Goal: Information Seeking & Learning: Learn about a topic

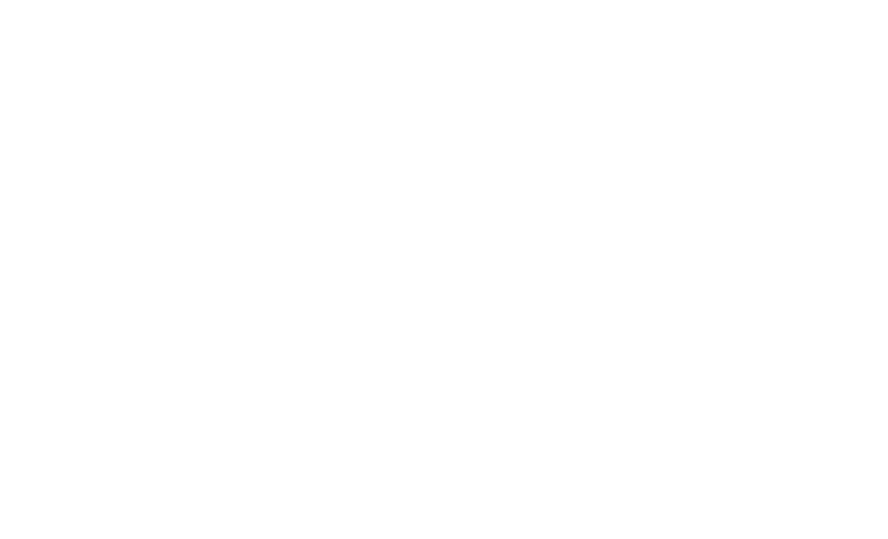
scroll to position [0, 30]
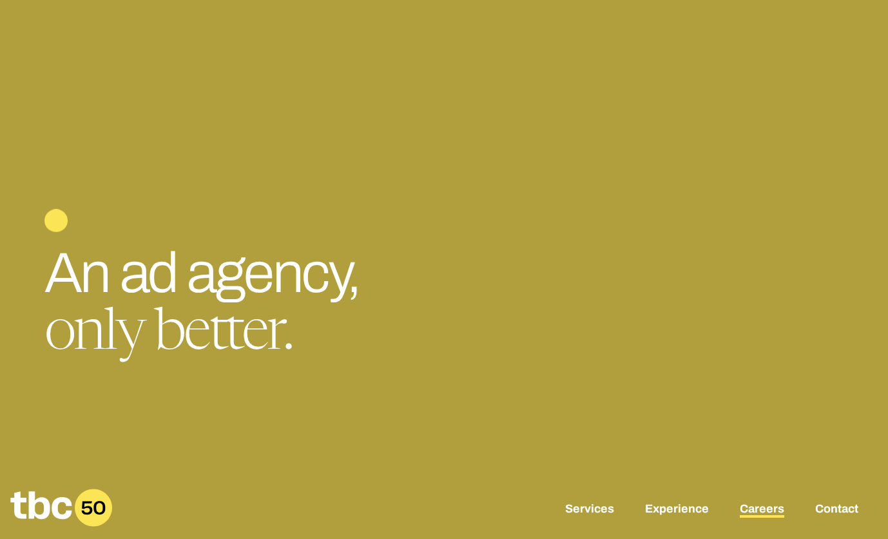
click at [751, 506] on link "Careers" at bounding box center [762, 509] width 44 height 15
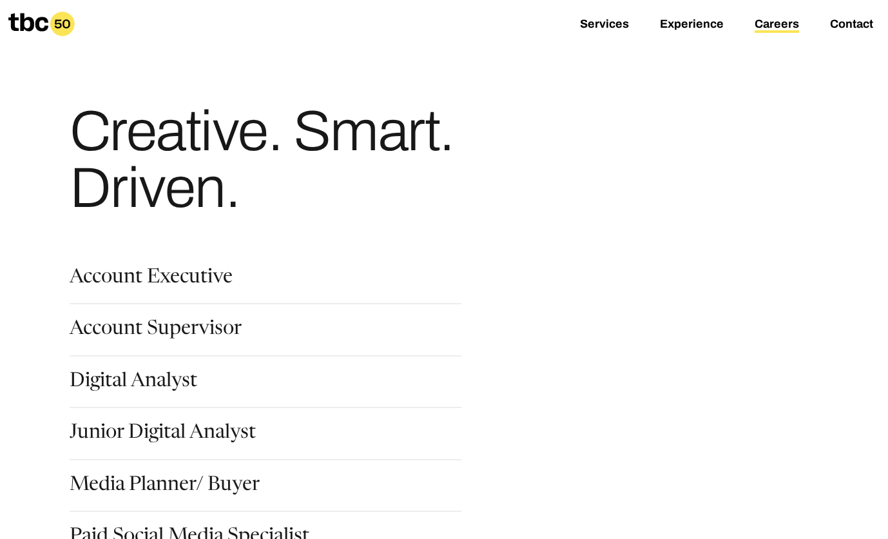
scroll to position [106, 0]
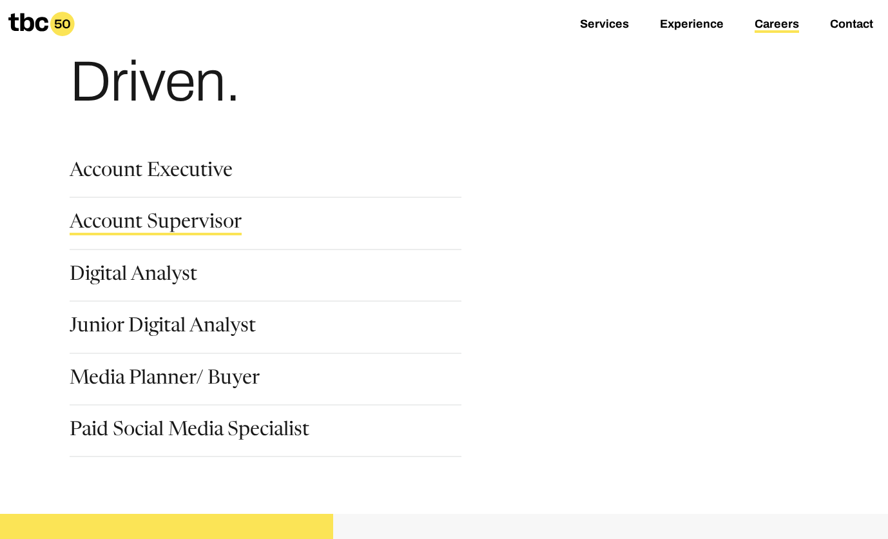
click at [201, 226] on link "Account Supervisor" at bounding box center [156, 224] width 172 height 22
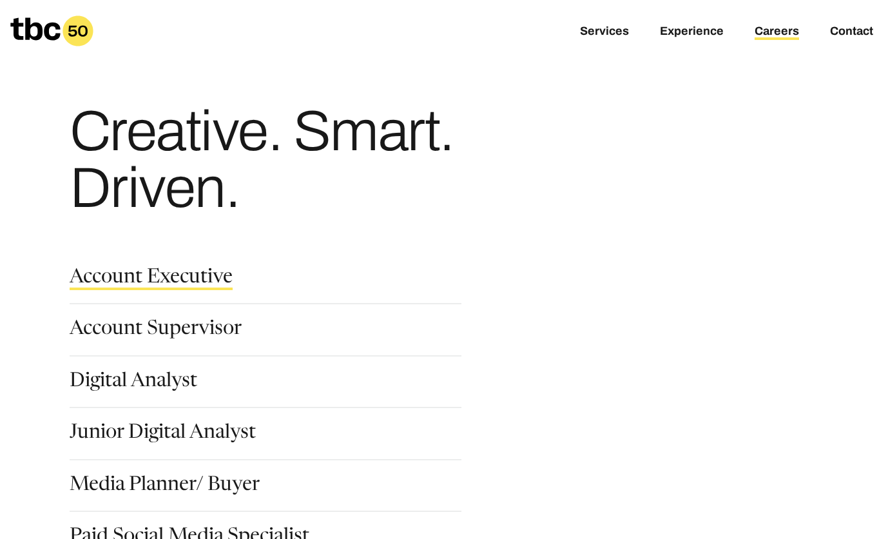
click at [187, 286] on link "Account Executive" at bounding box center [151, 279] width 163 height 22
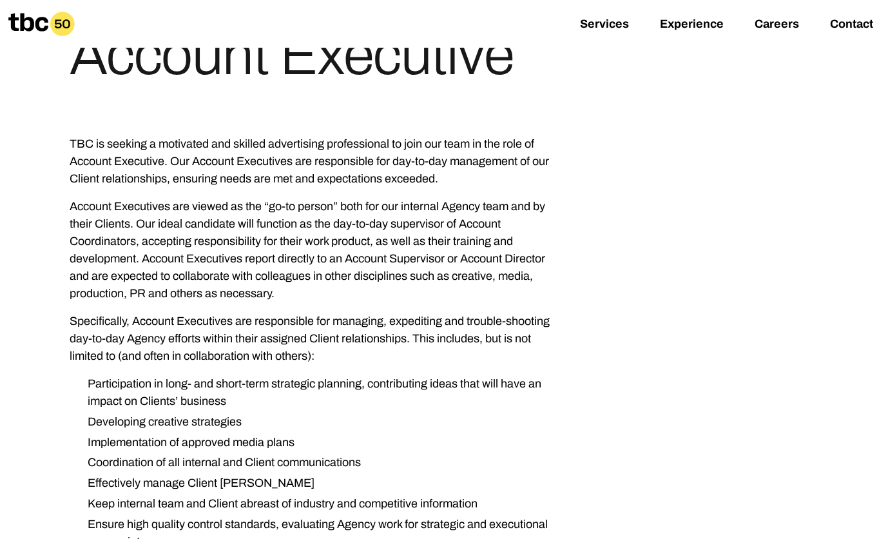
scroll to position [413, 0]
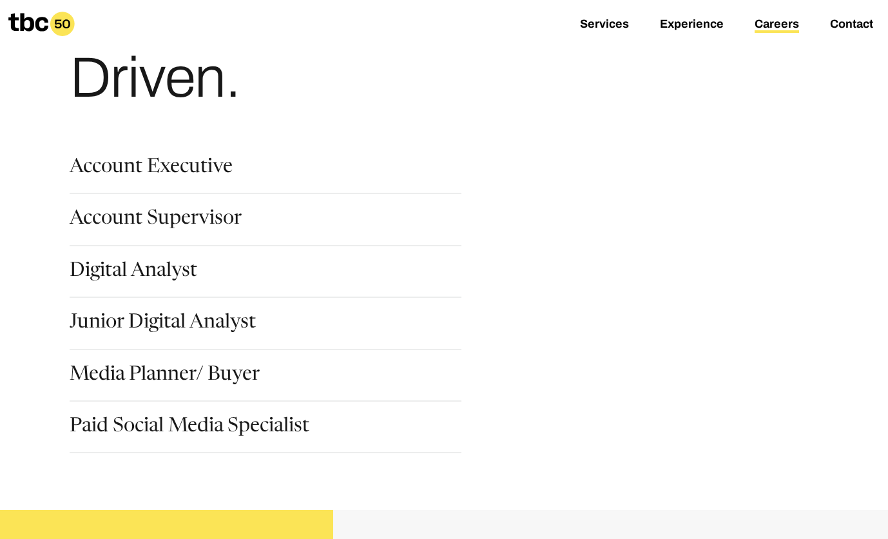
scroll to position [112, 0]
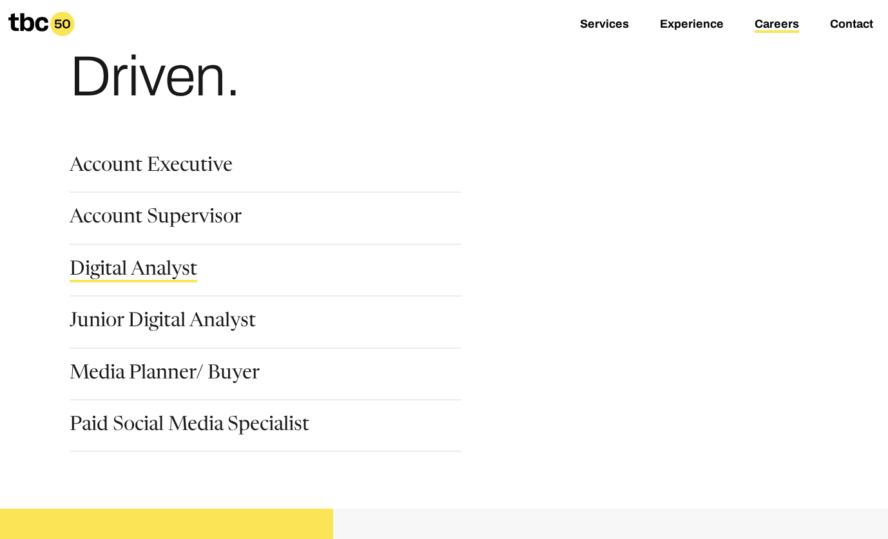
click at [174, 277] on link "Digital Analyst" at bounding box center [134, 271] width 128 height 22
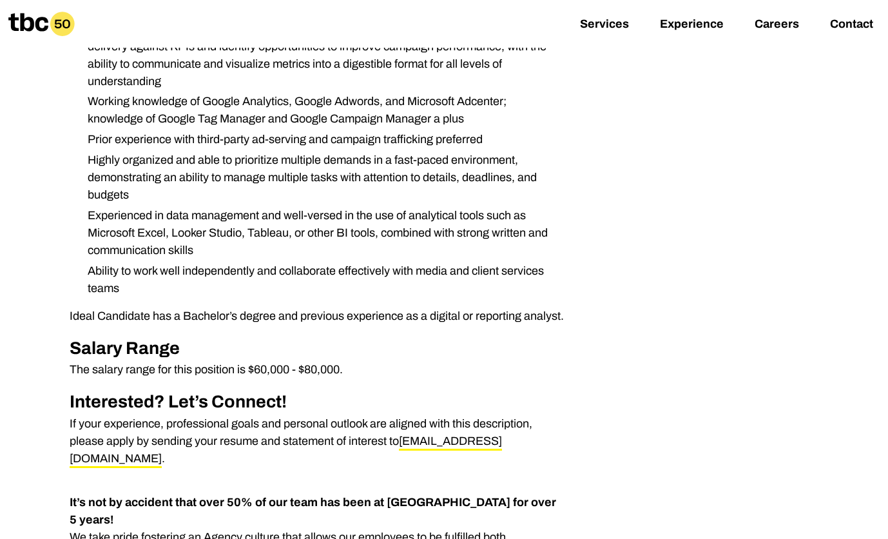
scroll to position [475, 0]
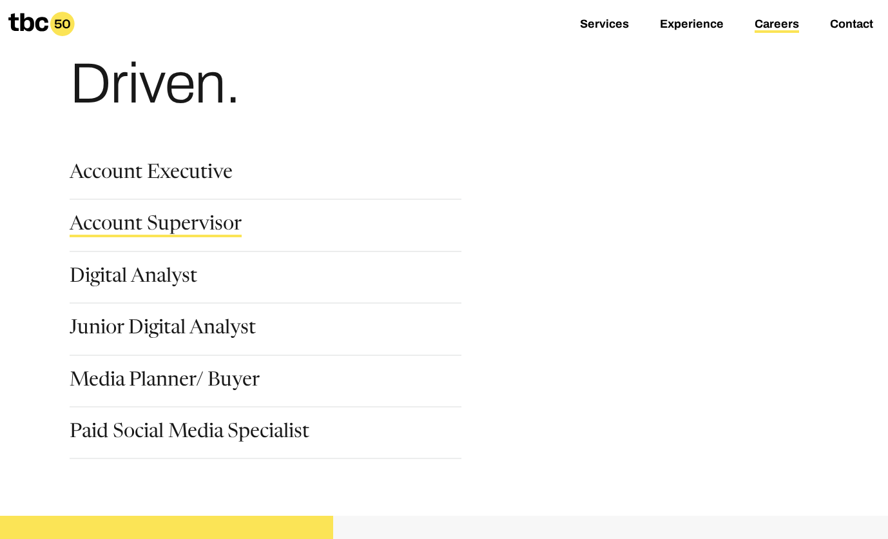
scroll to position [261, 0]
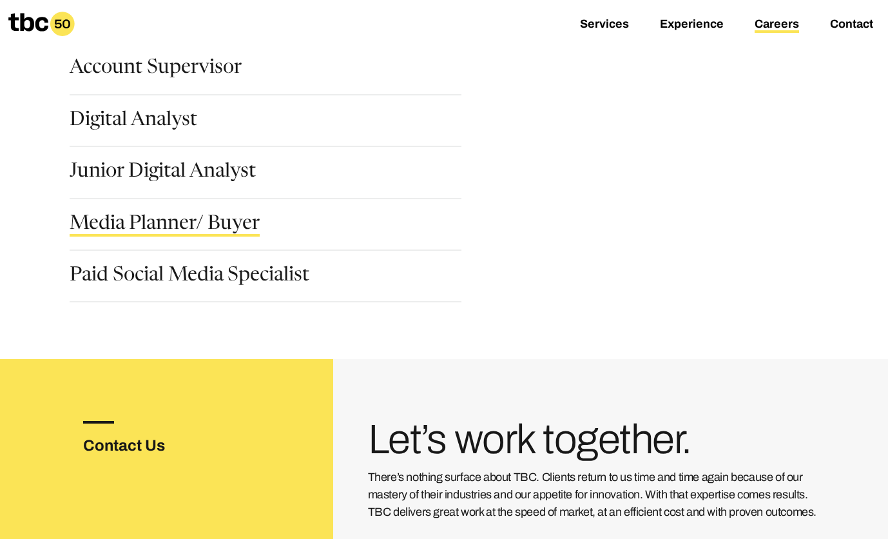
click at [190, 227] on link "Media Planner/ Buyer" at bounding box center [165, 226] width 190 height 22
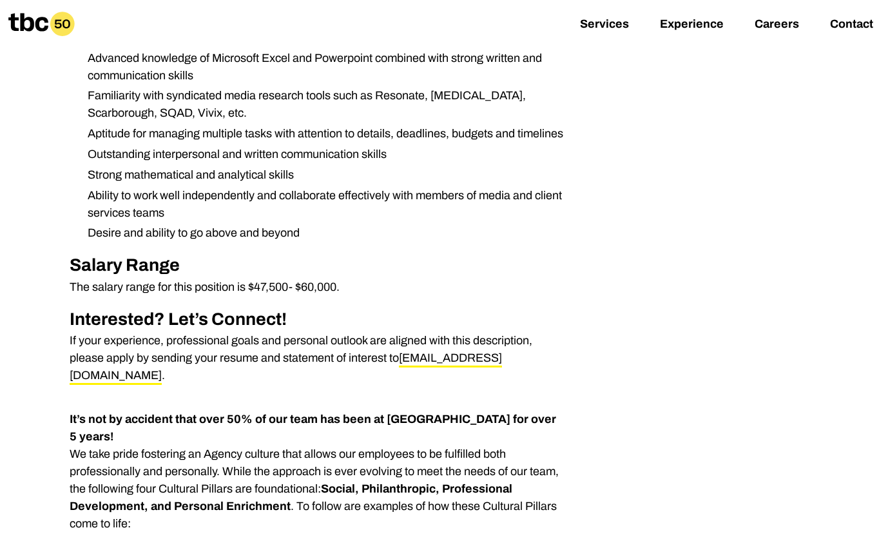
scroll to position [1145, 0]
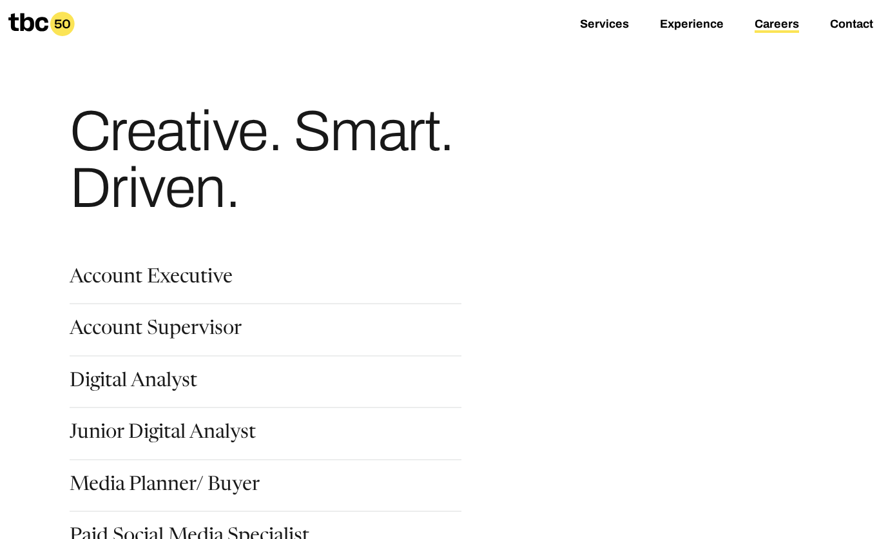
scroll to position [431, 0]
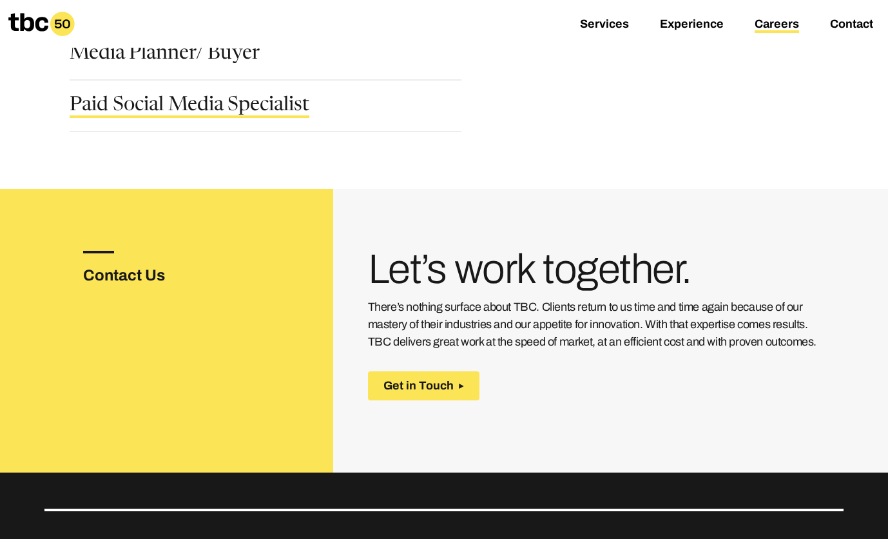
click at [191, 106] on link "Paid Social Media Specialist" at bounding box center [190, 107] width 240 height 22
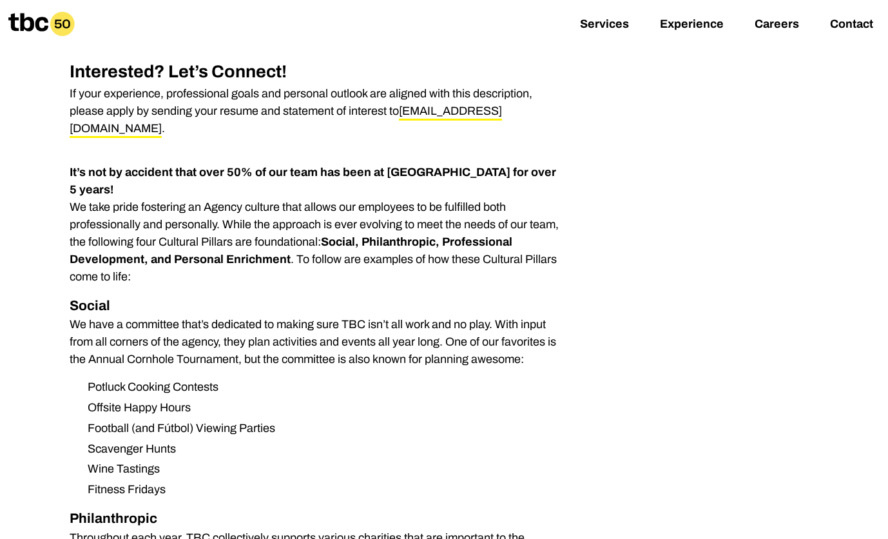
scroll to position [894, 0]
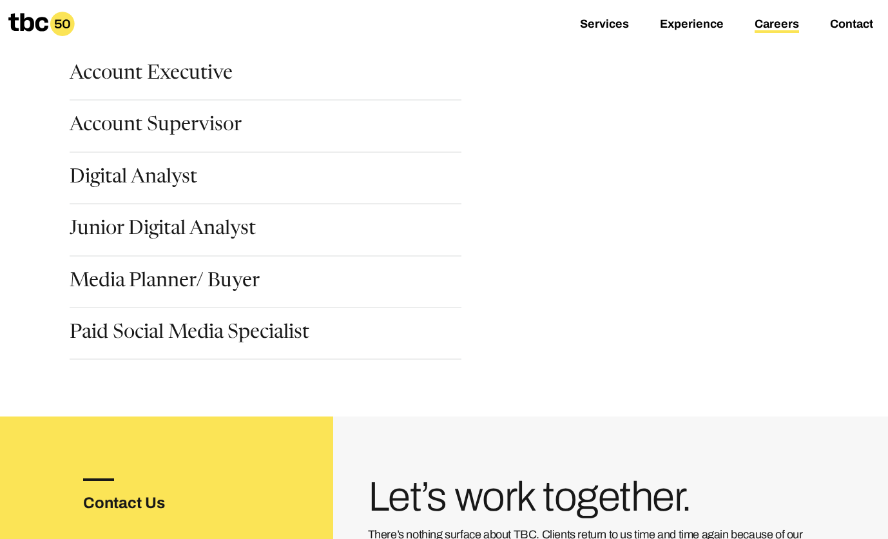
scroll to position [144, 0]
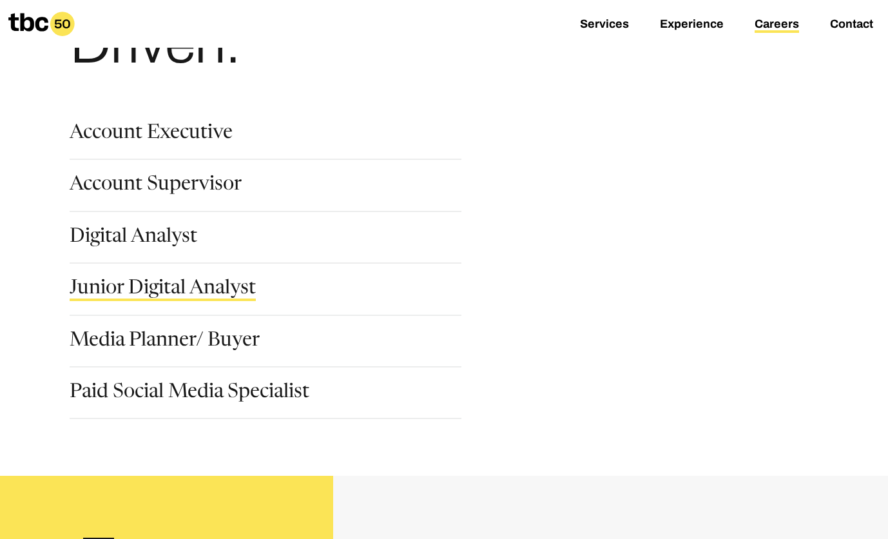
click at [206, 290] on link "Junior Digital Analyst" at bounding box center [163, 290] width 186 height 22
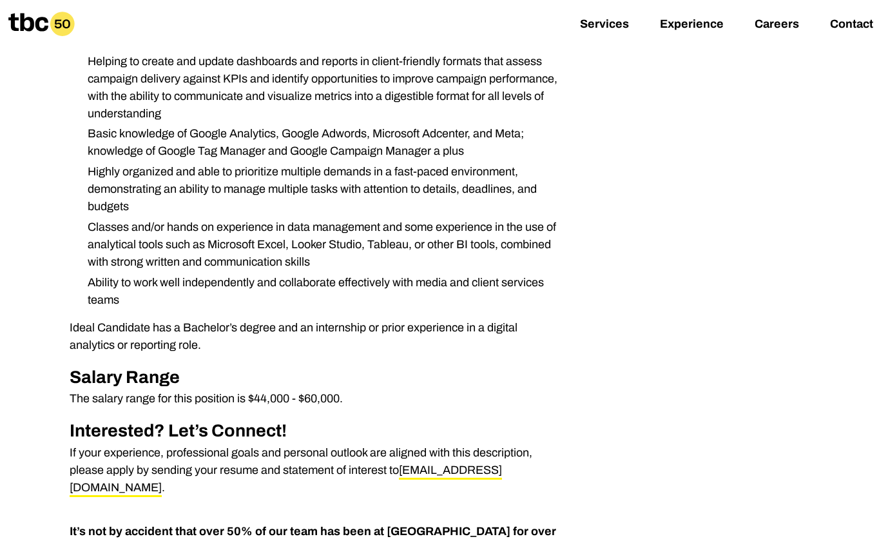
scroll to position [677, 0]
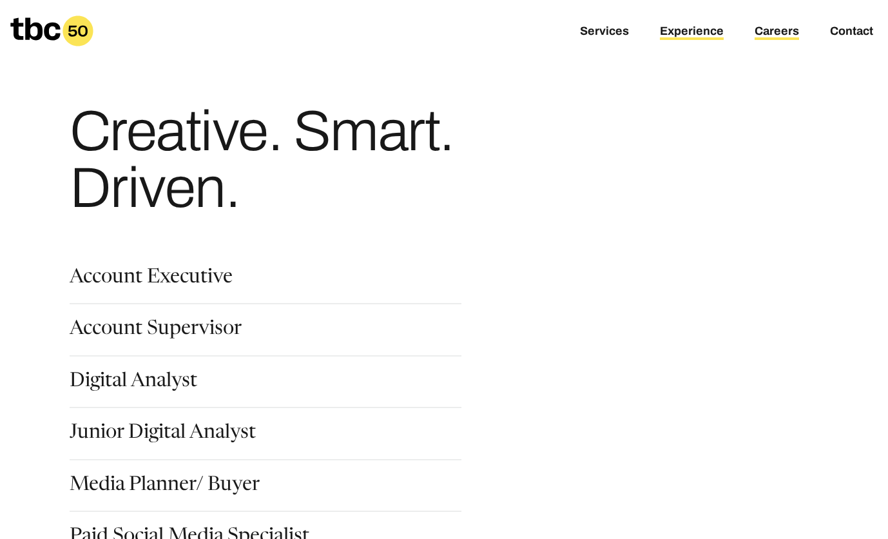
click at [691, 33] on link "Experience" at bounding box center [692, 32] width 64 height 15
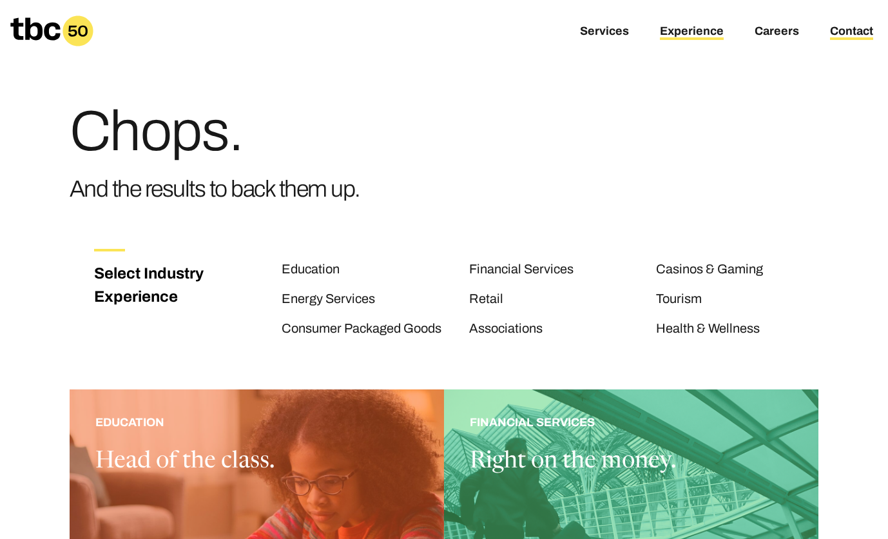
click at [836, 34] on link "Contact" at bounding box center [851, 32] width 43 height 15
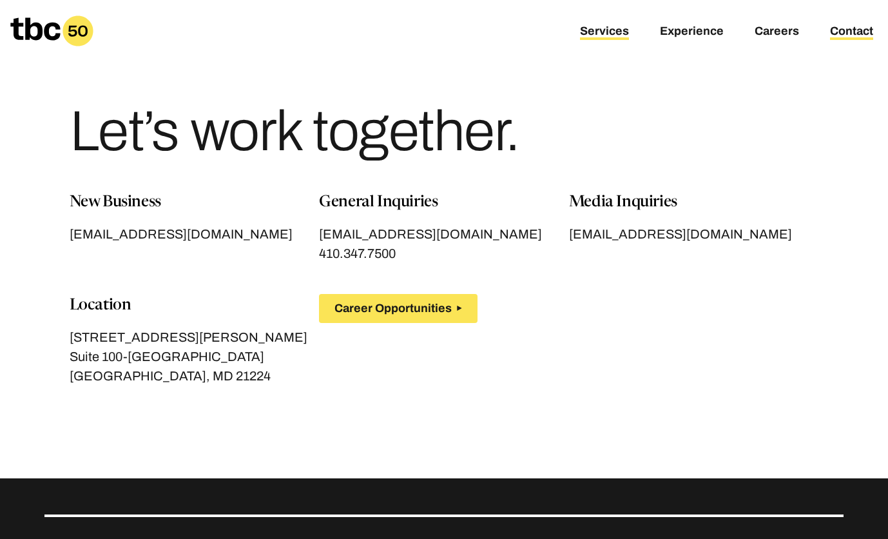
click at [604, 30] on link "Services" at bounding box center [604, 32] width 49 height 15
